Goal: Communication & Community: Ask a question

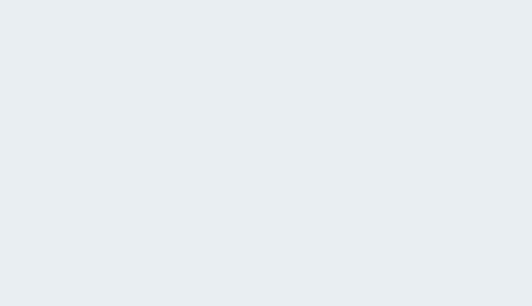
type input "XROuIIsUuMZRJUcr"
type input "[EMAIL_ADDRESS][DOMAIN_NAME]"
type input "Subscribe"
type input "hGSxtjFBzBBYftMD"
type input "yhsKPVCSbGwuYcwn"
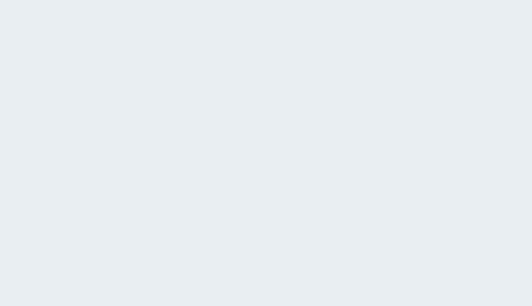
type input "[EMAIL_ADDRESS][DOMAIN_NAME]"
type input "6846983547"
type input "Pošli!"
type input "WJnMCxCnAchLK"
type input "[EMAIL_ADDRESS][DOMAIN_NAME]"
